Goal: Information Seeking & Learning: Learn about a topic

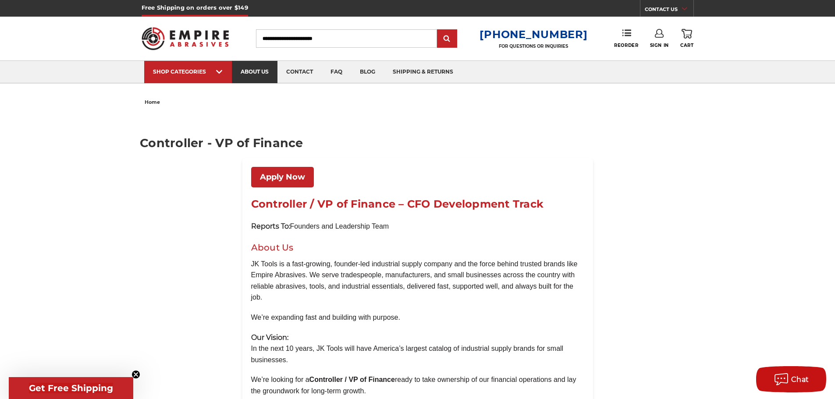
click at [257, 68] on link "about us" at bounding box center [255, 72] width 46 height 22
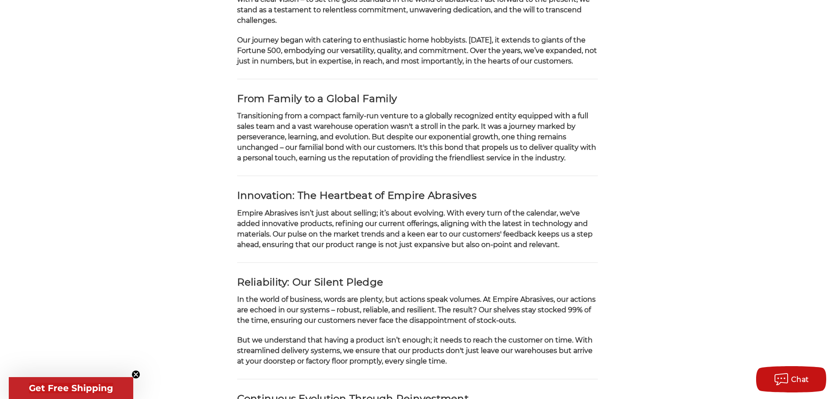
scroll to position [219, 0]
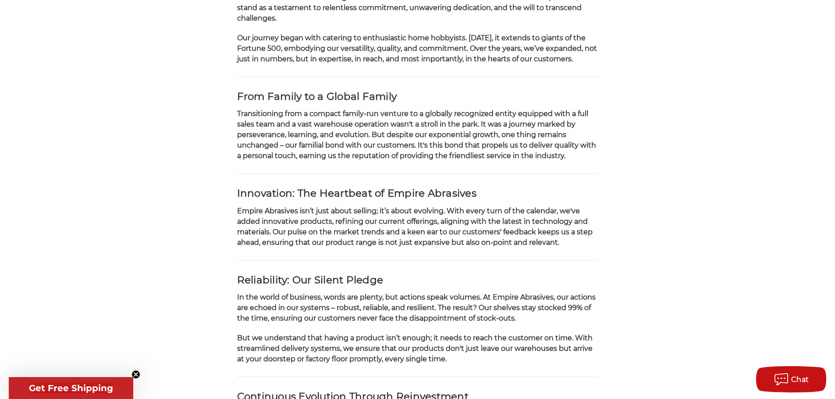
click at [261, 114] on span "Transitioning from a compact family-run venture to a globally recognized entity…" at bounding box center [416, 135] width 359 height 50
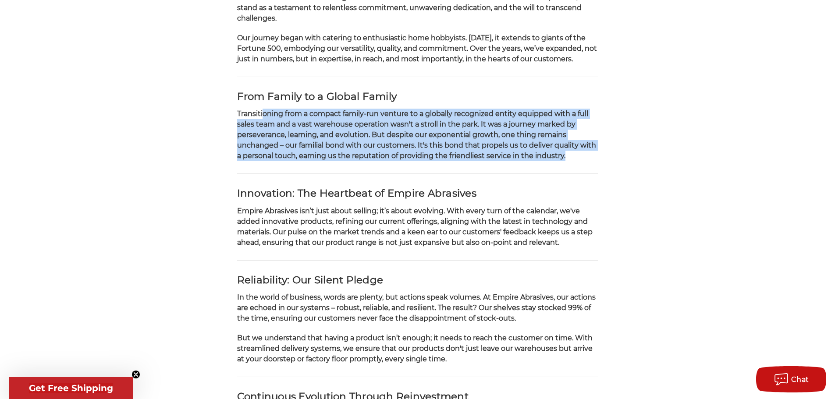
drag, startPoint x: 270, startPoint y: 117, endPoint x: 575, endPoint y: 156, distance: 307.6
click at [575, 156] on p "Transitioning from a compact family-run venture to a globally recognized entity…" at bounding box center [417, 135] width 361 height 53
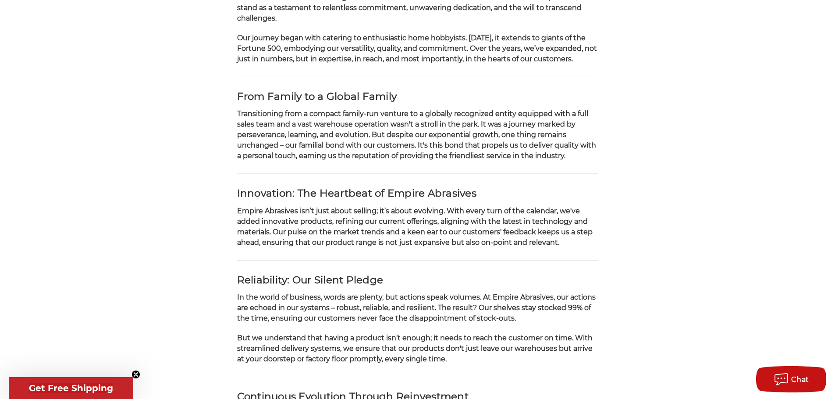
drag, startPoint x: 353, startPoint y: 215, endPoint x: 349, endPoint y: 222, distance: 8.4
click at [353, 214] on span "Empire Abrasives isn’t just about selling; it’s about evolving. With every turn…" at bounding box center [415, 227] width 356 height 40
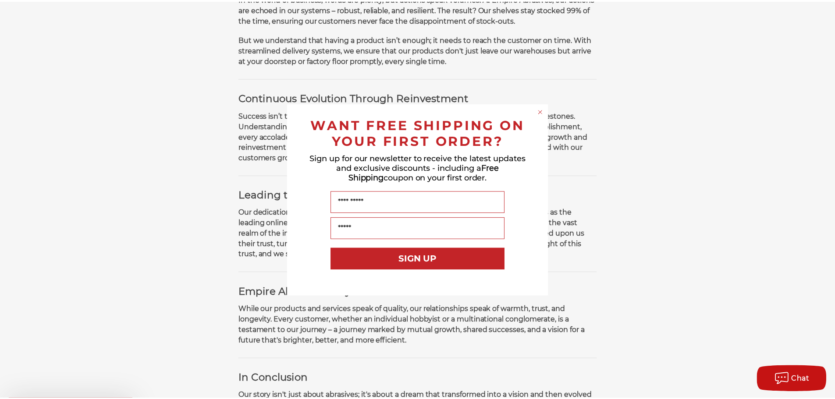
scroll to position [526, 0]
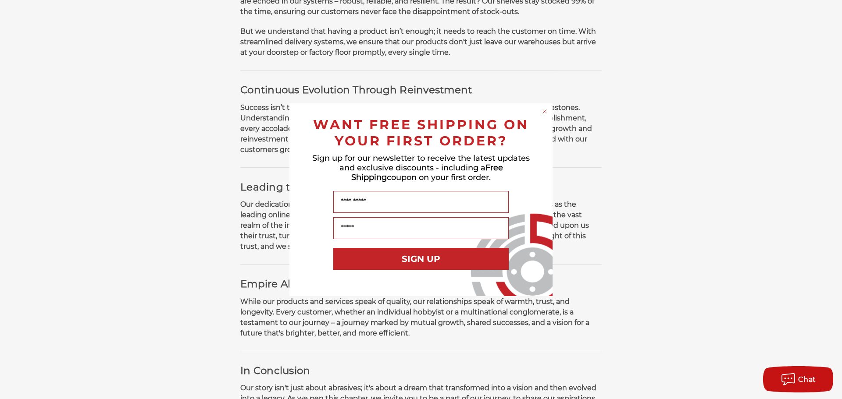
click at [545, 114] on circle "Close dialog" at bounding box center [545, 111] width 8 height 8
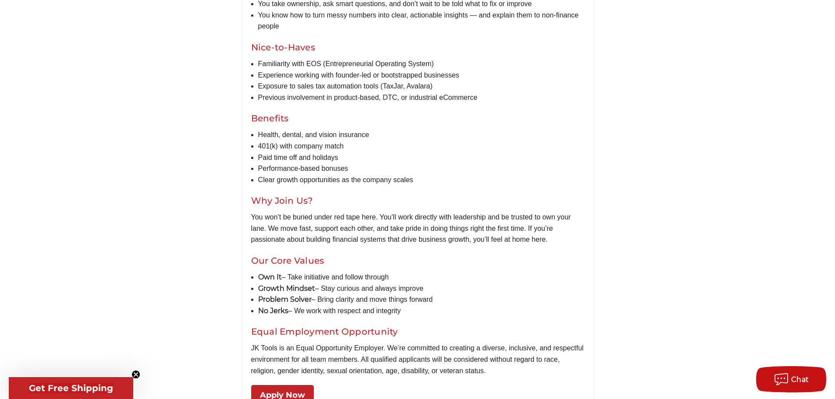
scroll to position [877, 0]
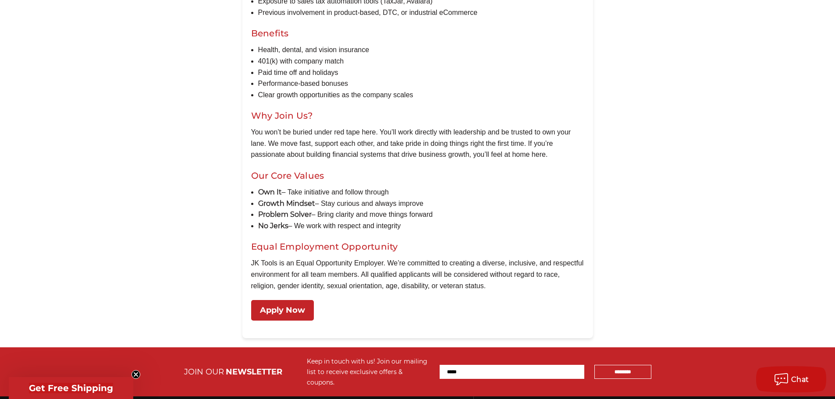
click at [295, 306] on link "Apply Now" at bounding box center [282, 310] width 63 height 21
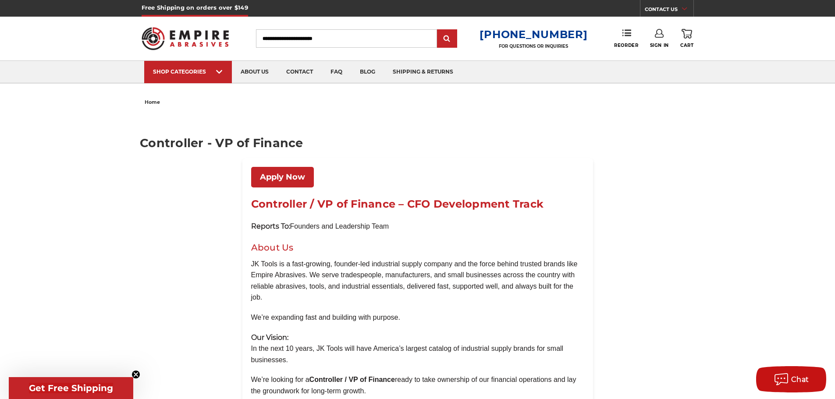
click at [161, 38] on img at bounding box center [186, 38] width 88 height 34
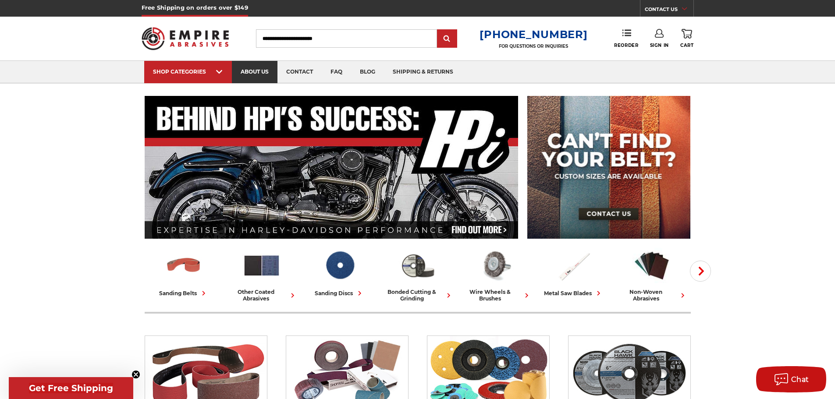
click at [257, 73] on link "about us" at bounding box center [255, 72] width 46 height 22
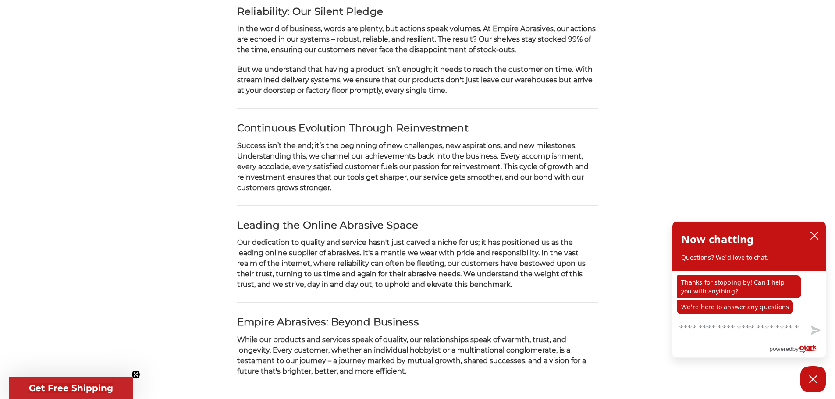
scroll to position [357, 0]
